Goal: Task Accomplishment & Management: Use online tool/utility

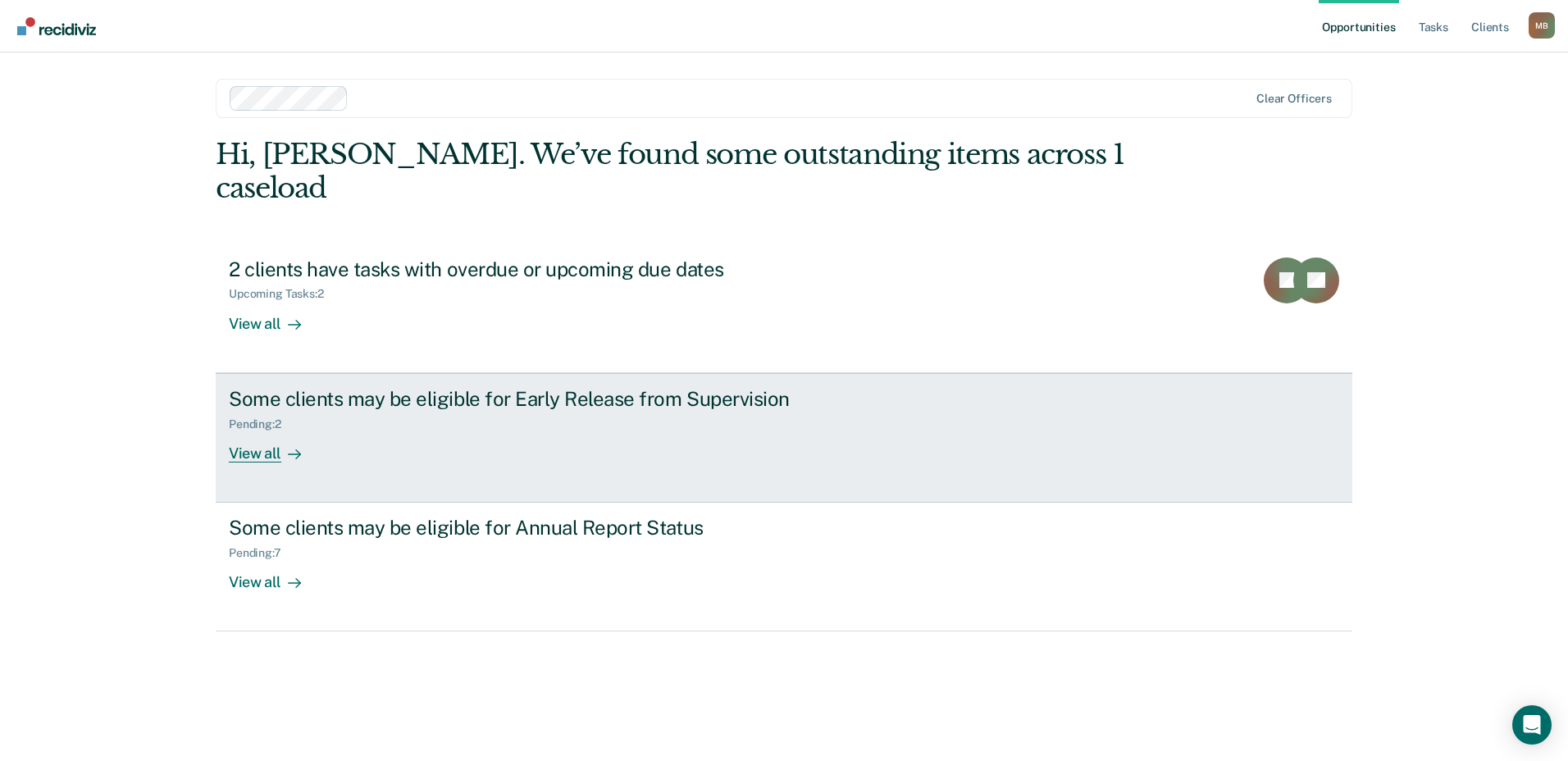
click at [490, 387] on div "Some clients may be eligible for Early Release from Supervision" at bounding box center [516, 399] width 575 height 24
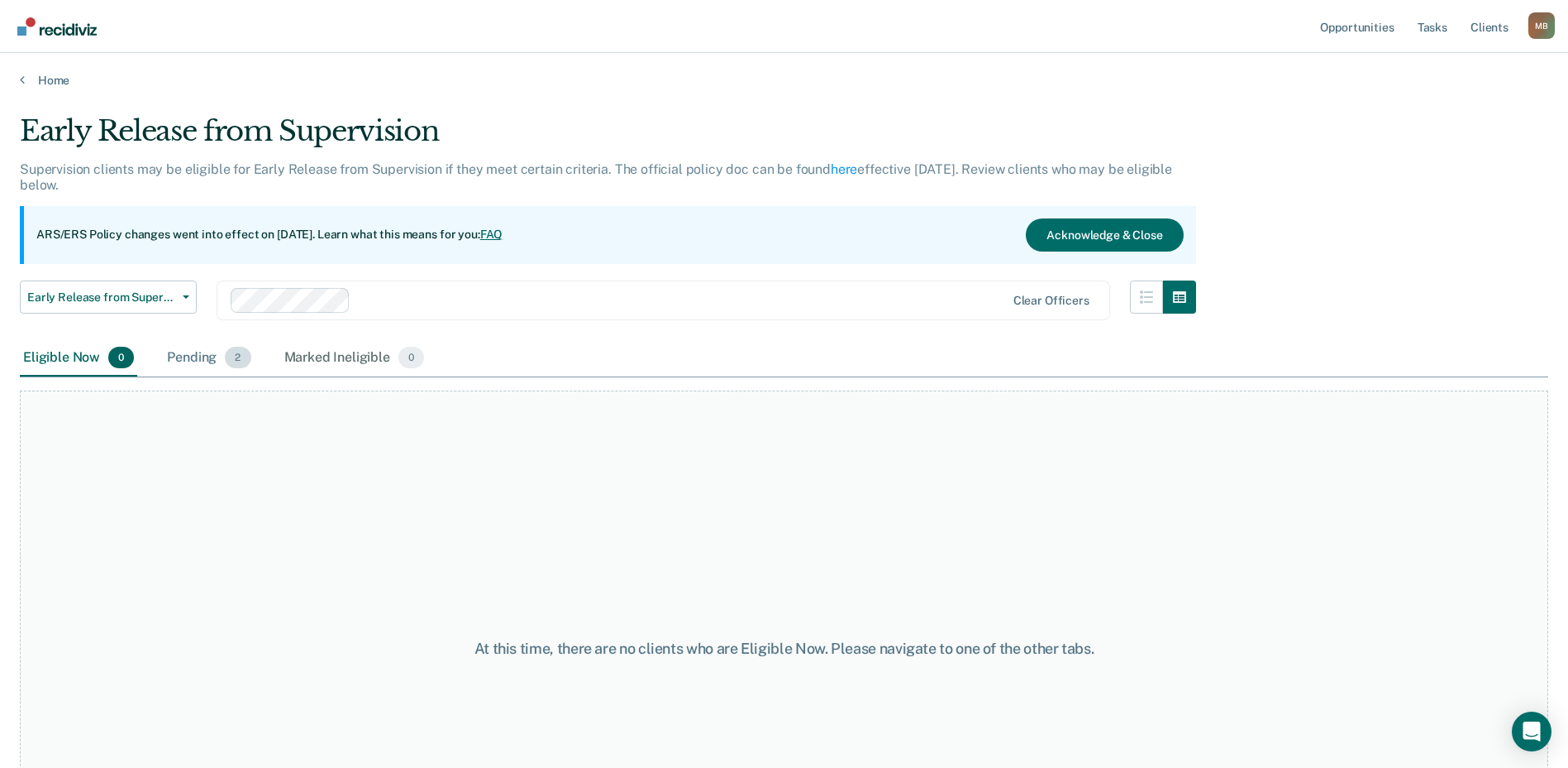
click at [197, 355] on div "Pending 2" at bounding box center [209, 358] width 90 height 36
